Goal: Book appointment/travel/reservation

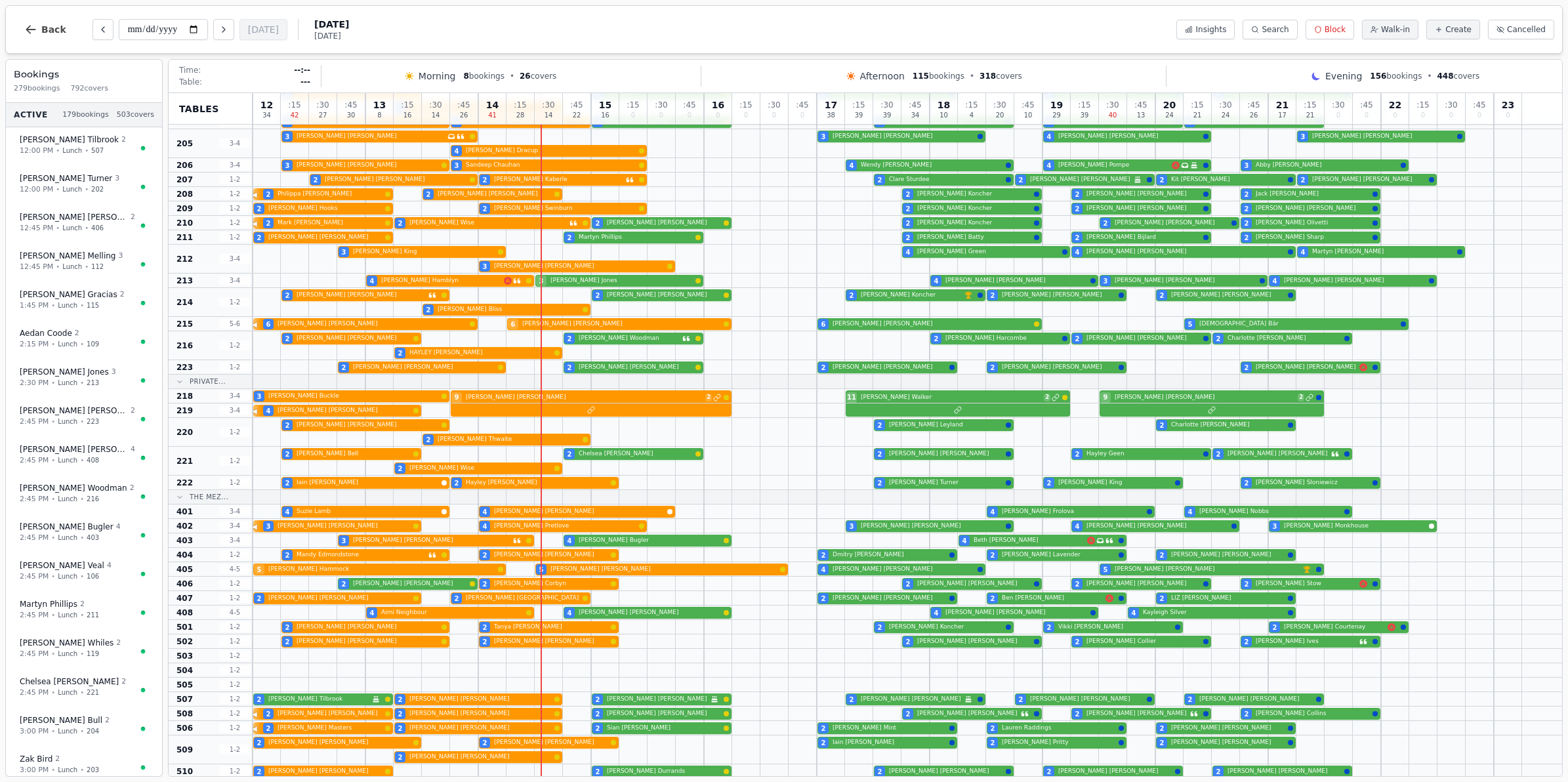
click at [323, 30] on span "Friday" at bounding box center [331, 24] width 34 height 13
click at [225, 25] on icon "Next day" at bounding box center [224, 30] width 11 height 11
type input "**********"
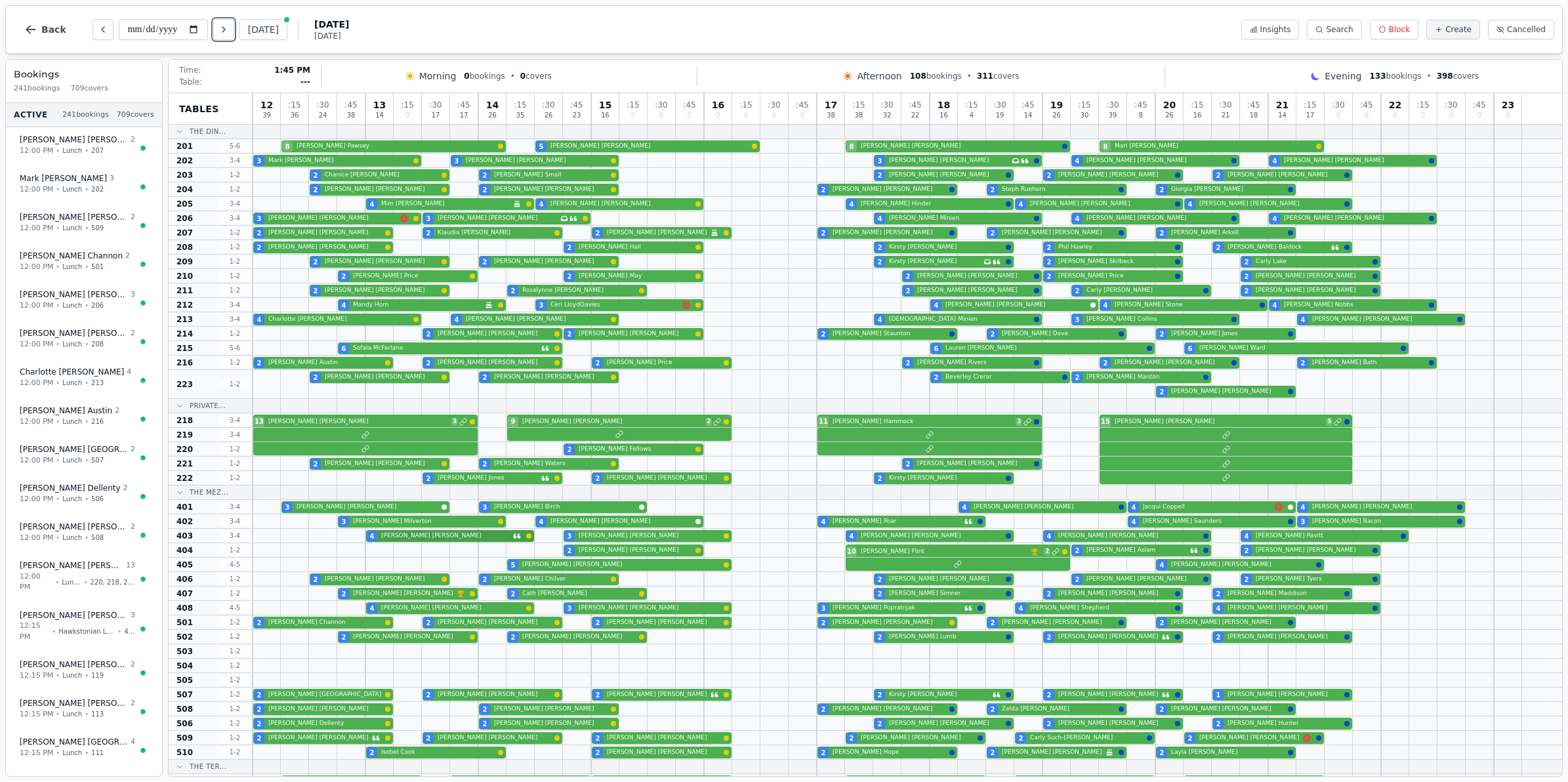
scroll to position [316, 0]
